Goal: Book appointment/travel/reservation

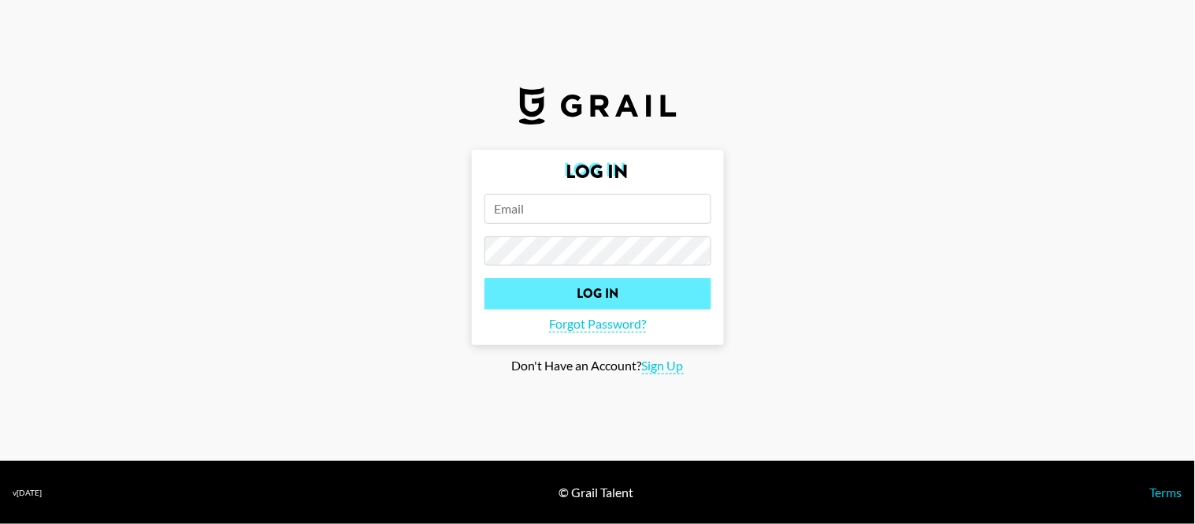
type input "[PERSON_NAME][EMAIL_ADDRESS][PERSON_NAME][DOMAIN_NAME]"
click at [573, 293] on input "Log In" at bounding box center [597, 294] width 227 height 32
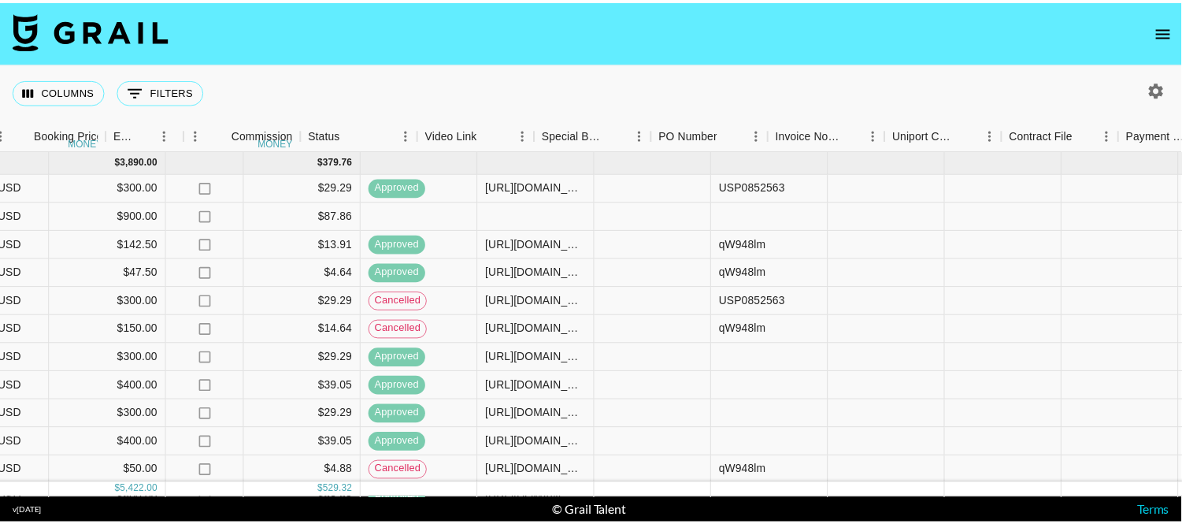
scroll to position [0, 1066]
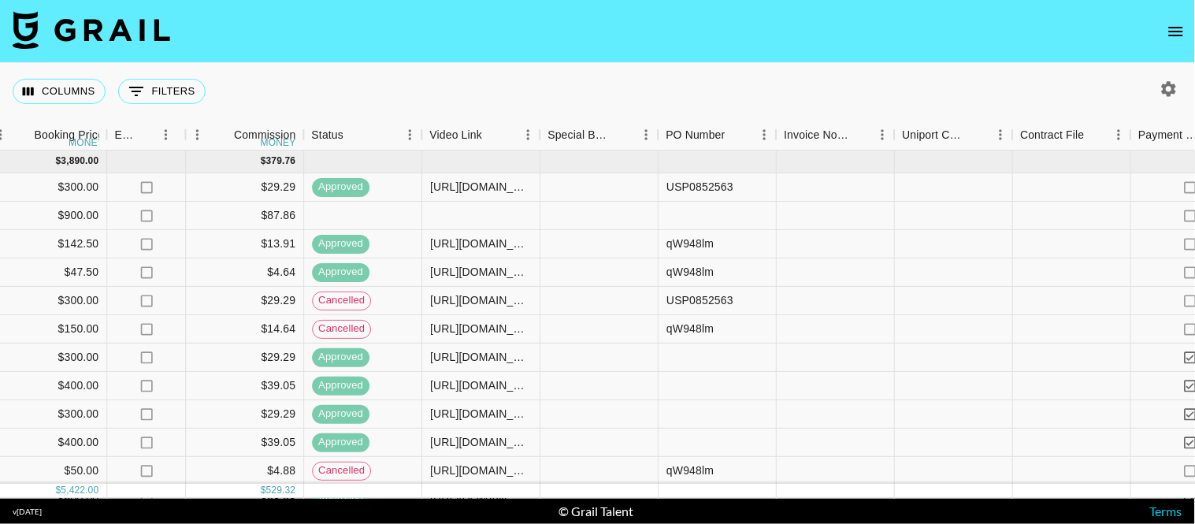
click at [1162, 97] on icon "button" at bounding box center [1168, 89] width 19 height 19
select select "[DATE]"
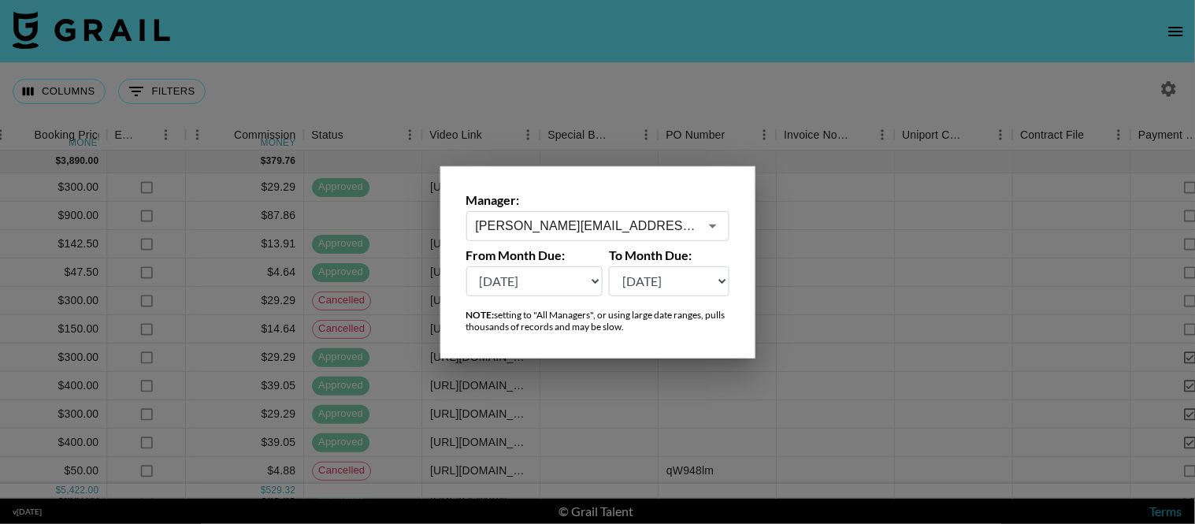
click at [880, 82] on div at bounding box center [597, 262] width 1195 height 524
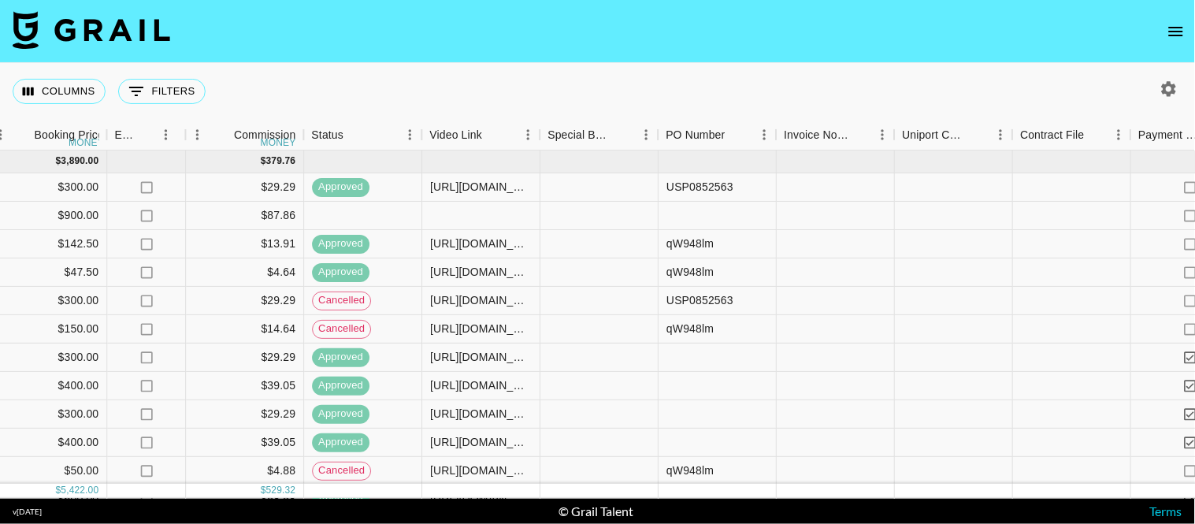
click at [1170, 33] on icon "open drawer" at bounding box center [1175, 31] width 19 height 19
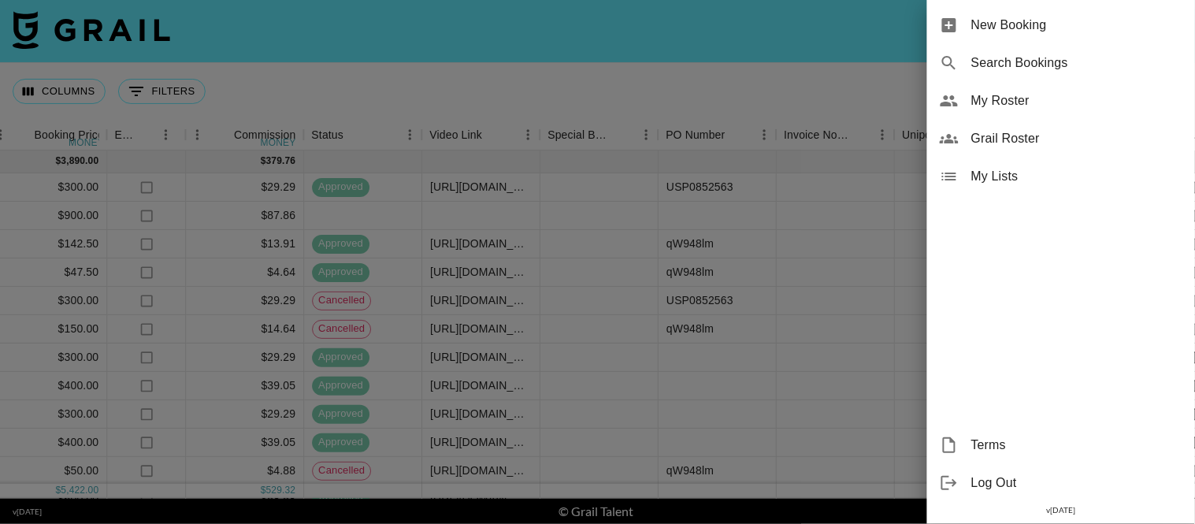
click at [1019, 32] on span "New Booking" at bounding box center [1076, 25] width 211 height 19
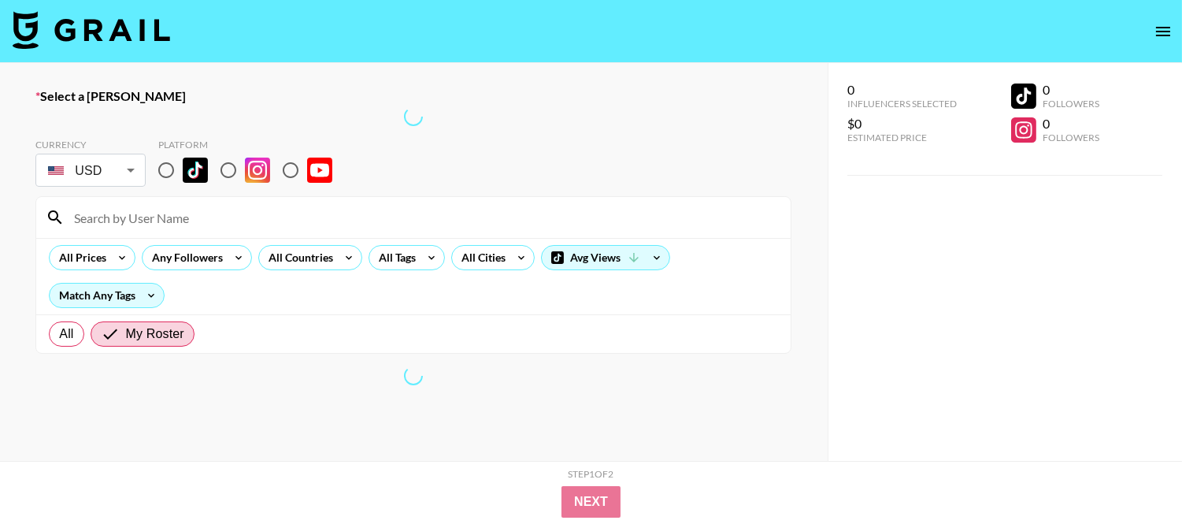
click at [198, 217] on input at bounding box center [423, 217] width 717 height 25
type input "cassidya"
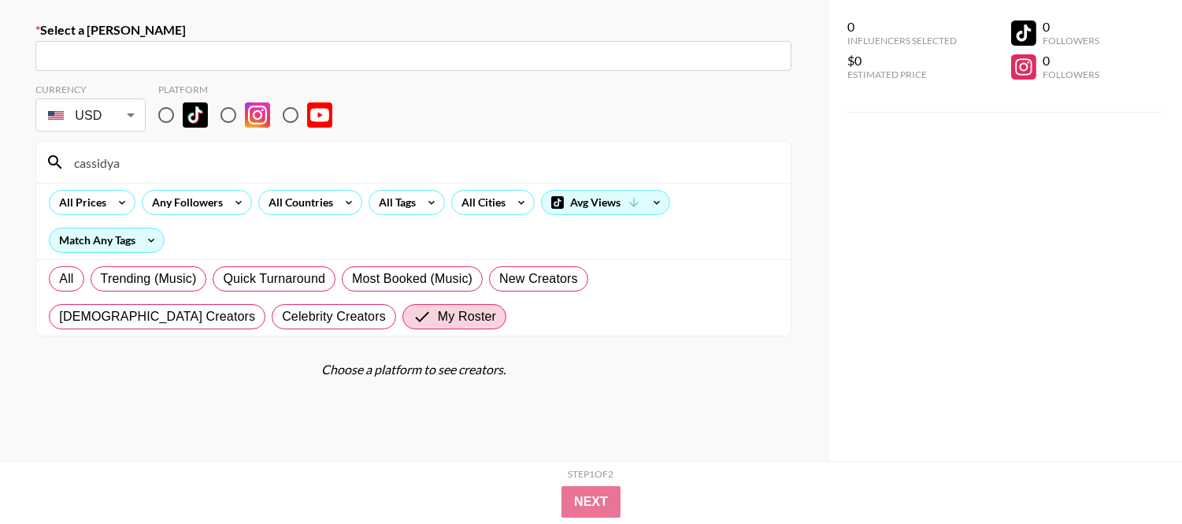
scroll to position [24, 0]
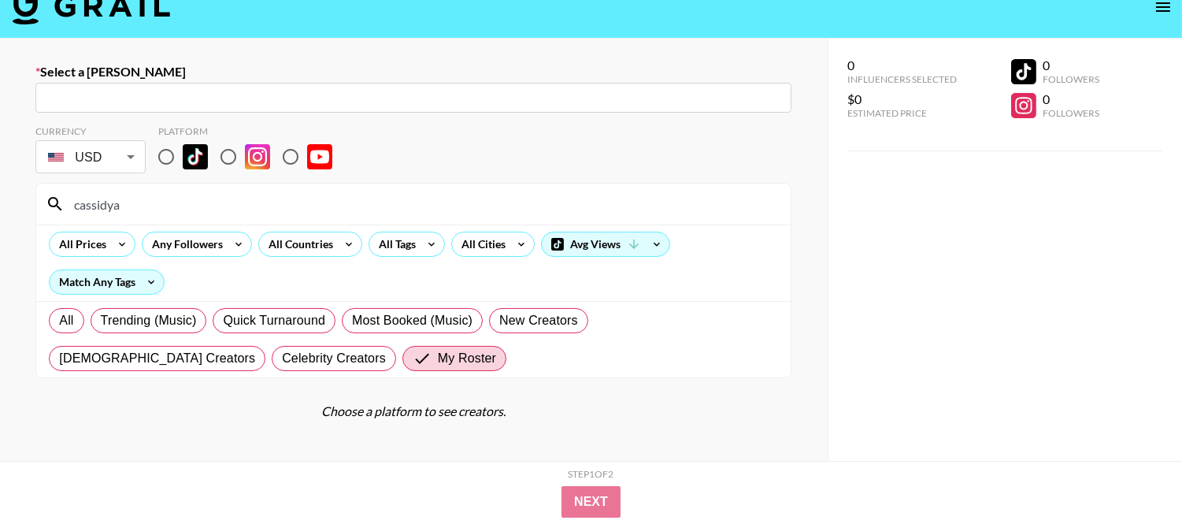
click at [165, 160] on input "radio" at bounding box center [166, 156] width 33 height 33
radio input "true"
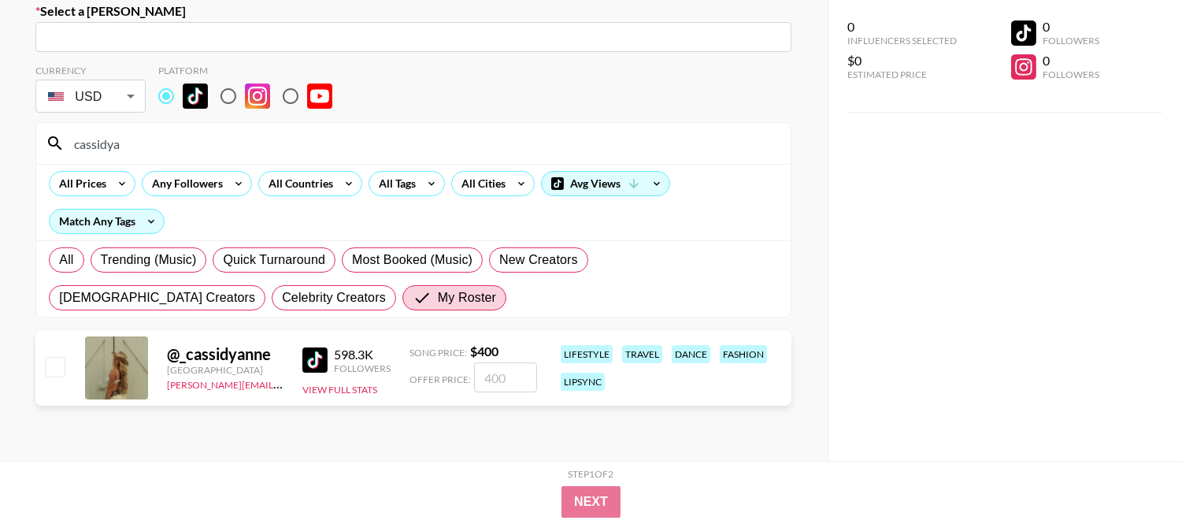
scroll to position [112, 0]
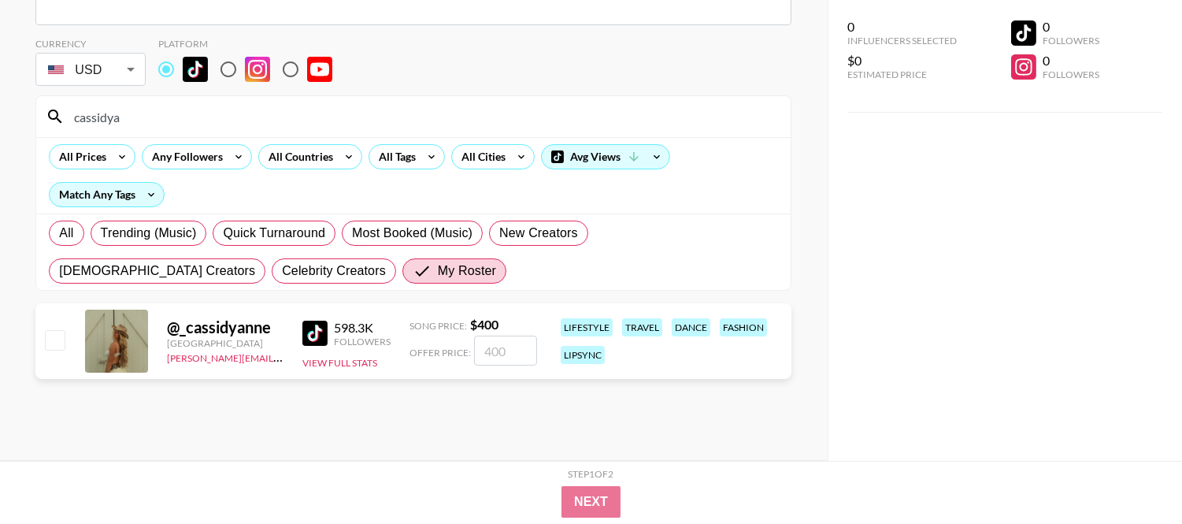
click at [671, 373] on div "@ _cassidyanne [GEOGRAPHIC_DATA] [PERSON_NAME][EMAIL_ADDRESS][PERSON_NAME][DOMA…" at bounding box center [413, 341] width 756 height 76
click at [269, 187] on div "All Prices Any Followers All Countries All Tags All Cities Avg Views Match Any …" at bounding box center [413, 175] width 755 height 76
